Goal: Information Seeking & Learning: Learn about a topic

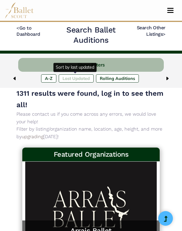
click at [80, 75] on label "Last Updated" at bounding box center [76, 78] width 35 height 8
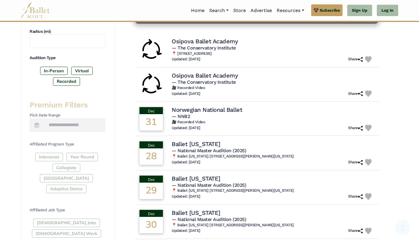
scroll to position [169, 0]
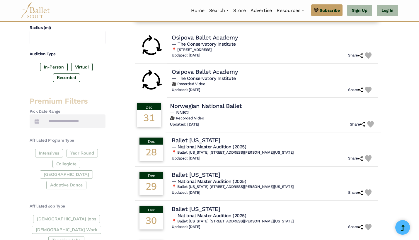
click at [314, 108] on div "Norwegian National Ballet" at bounding box center [273, 106] width 206 height 8
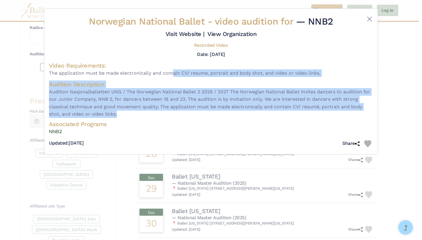
drag, startPoint x: 171, startPoint y: 122, endPoint x: 170, endPoint y: 77, distance: 44.9
click at [170, 77] on div "Norwegian National Ballet - video audition for — NNB2 Visit Website | View Orga…" at bounding box center [211, 83] width 324 height 134
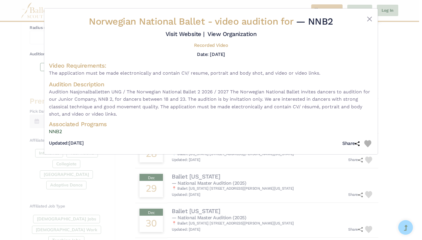
click at [170, 69] on h4 "Video Requirements:" at bounding box center [211, 66] width 324 height 8
drag, startPoint x: 168, startPoint y: 72, endPoint x: 176, endPoint y: 75, distance: 8.7
click at [176, 69] on h4 "Video Requirements:" at bounding box center [211, 66] width 324 height 8
click at [369, 21] on button "Close" at bounding box center [369, 19] width 7 height 7
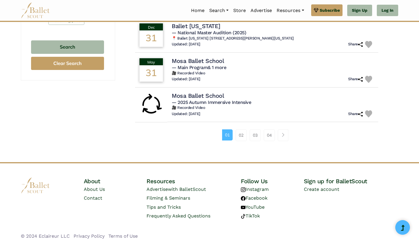
scroll to position [389, 0]
click at [242, 132] on link "02" at bounding box center [241, 136] width 11 height 12
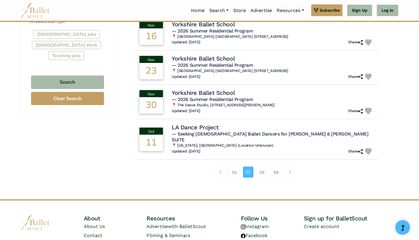
scroll to position [354, 0]
click at [267, 167] on link "03" at bounding box center [262, 173] width 11 height 12
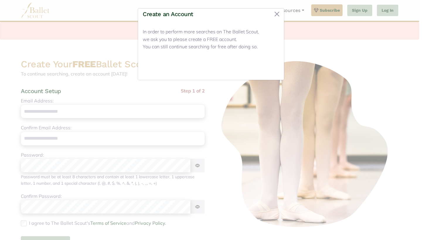
click at [268, 69] on button "Close" at bounding box center [268, 69] width 22 height 14
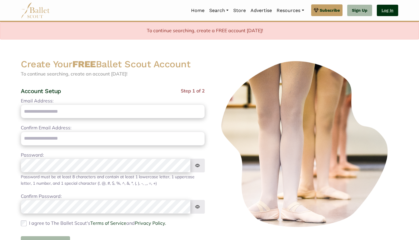
click at [396, 9] on link "Log In" at bounding box center [387, 11] width 21 height 12
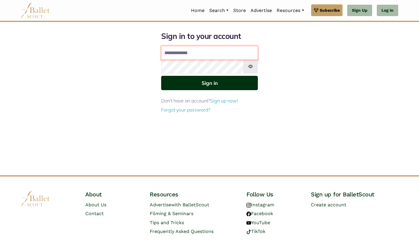
type input "**********"
click at [207, 89] on button "Sign in" at bounding box center [209, 83] width 97 height 14
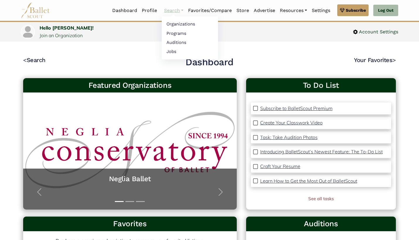
click at [170, 9] on link "Search" at bounding box center [174, 10] width 24 height 12
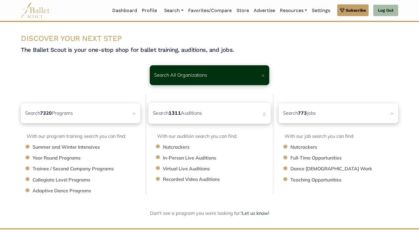
click at [210, 116] on div "Search 1311 Auditions >" at bounding box center [209, 113] width 123 height 21
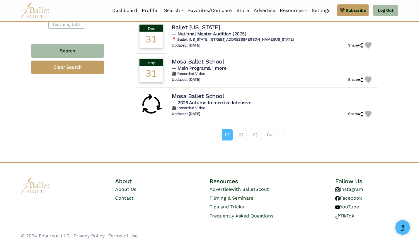
scroll to position [385, 0]
click at [242, 130] on link "02" at bounding box center [241, 136] width 11 height 12
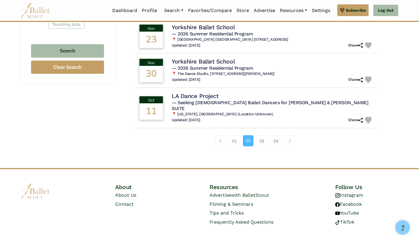
scroll to position [385, 0]
click at [258, 136] on link "03" at bounding box center [262, 142] width 11 height 12
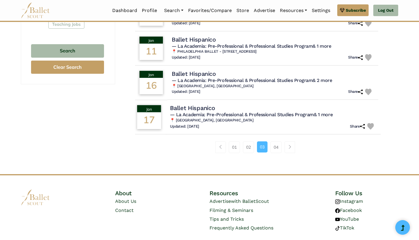
scroll to position [385, 0]
click at [279, 142] on link "04" at bounding box center [276, 148] width 11 height 12
click at [273, 142] on link "04" at bounding box center [276, 148] width 11 height 12
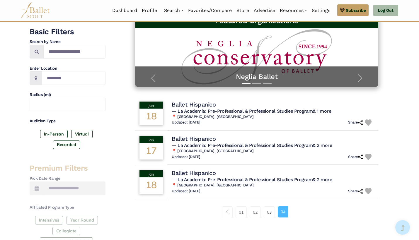
scroll to position [105, 0]
